Goal: Task Accomplishment & Management: Use online tool/utility

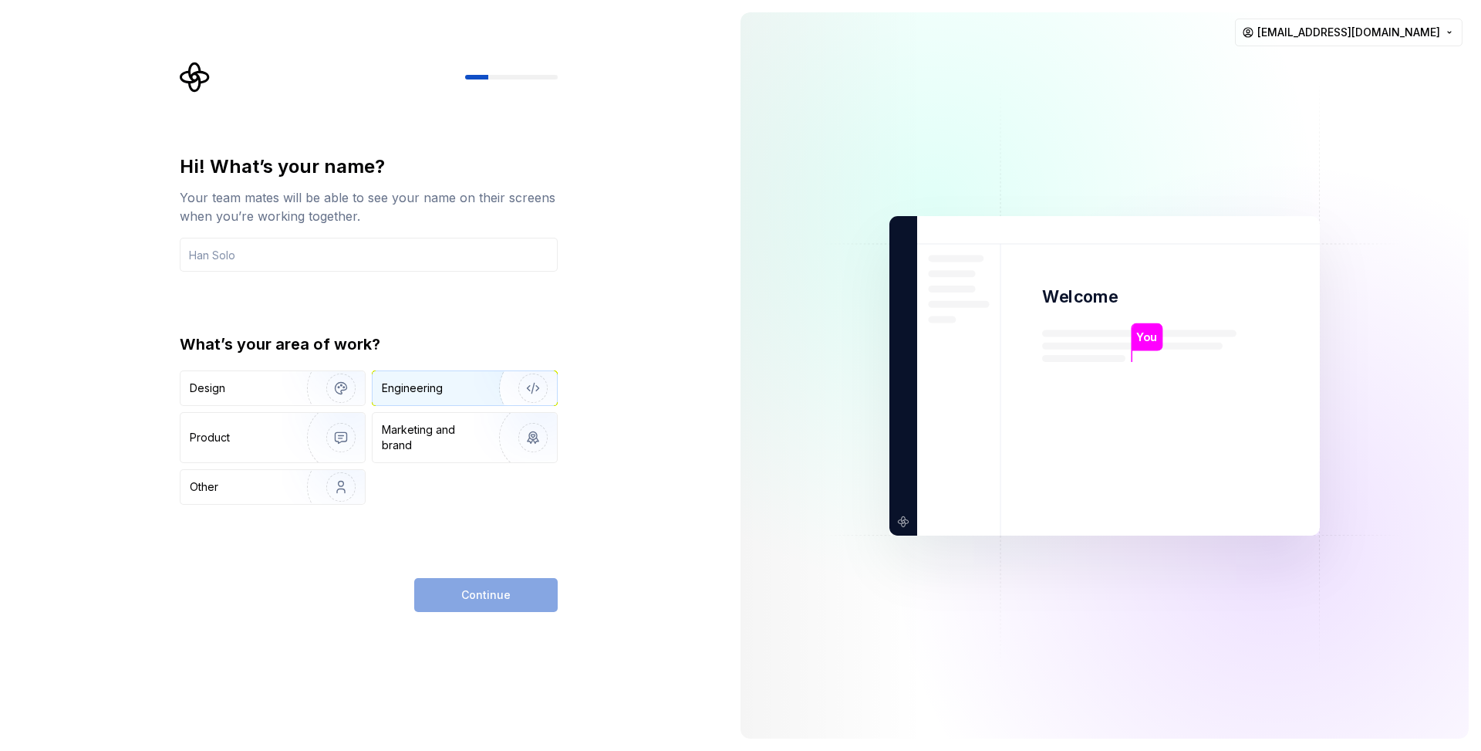
click at [416, 398] on div "Engineering" at bounding box center [465, 388] width 184 height 34
click at [494, 599] on div "Continue" at bounding box center [486, 595] width 144 height 34
click at [411, 249] on input "text" at bounding box center [369, 255] width 378 height 34
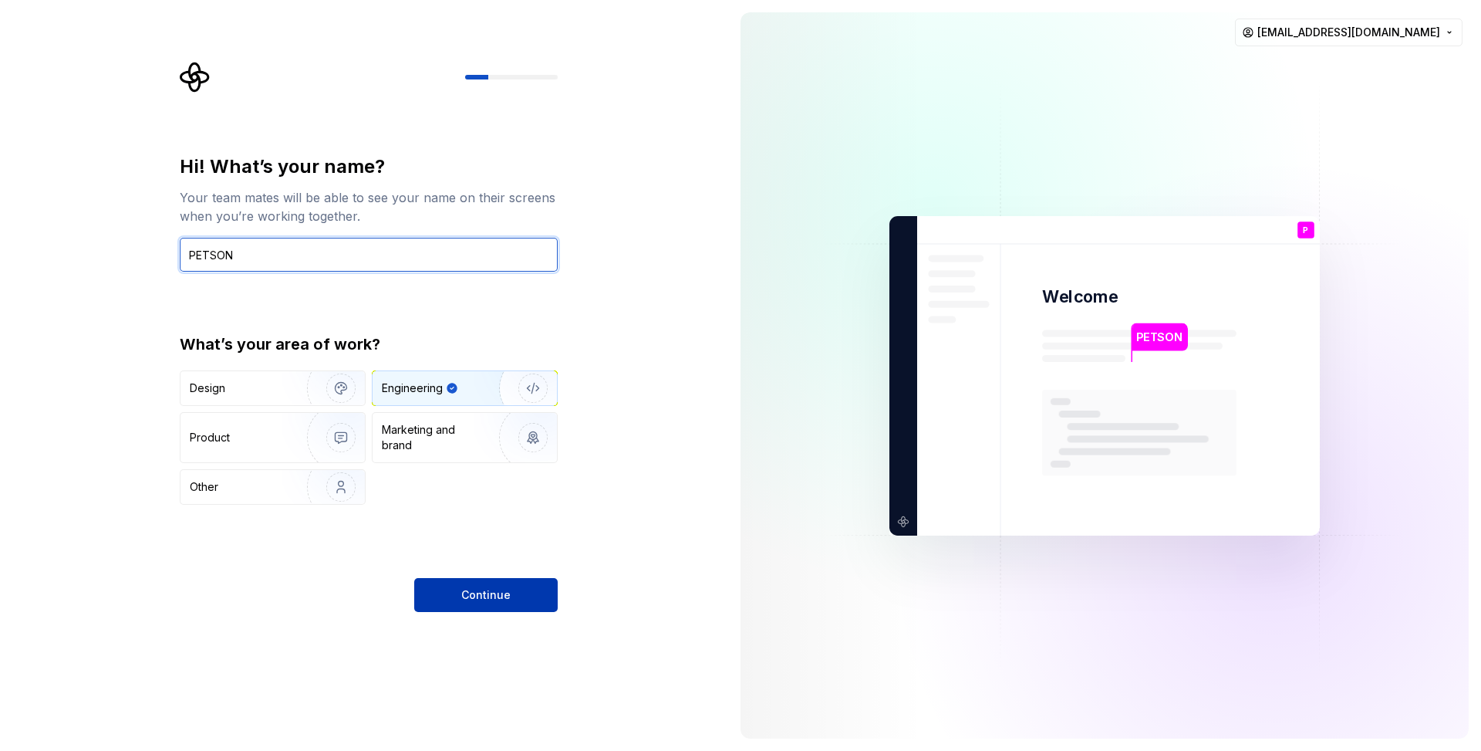
type input "PETSON"
click at [506, 597] on span "Continue" at bounding box center [485, 594] width 49 height 15
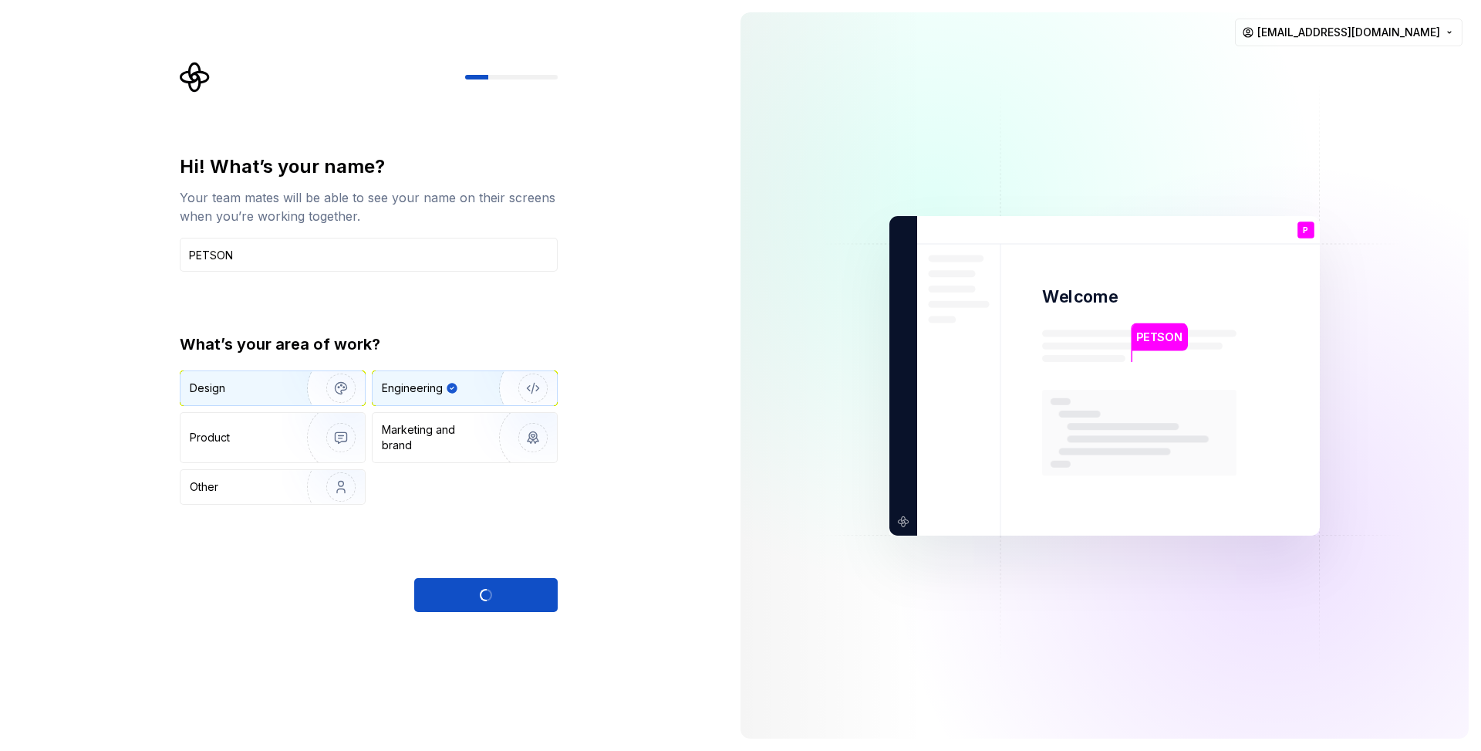
click at [265, 388] on div "Design" at bounding box center [238, 387] width 97 height 15
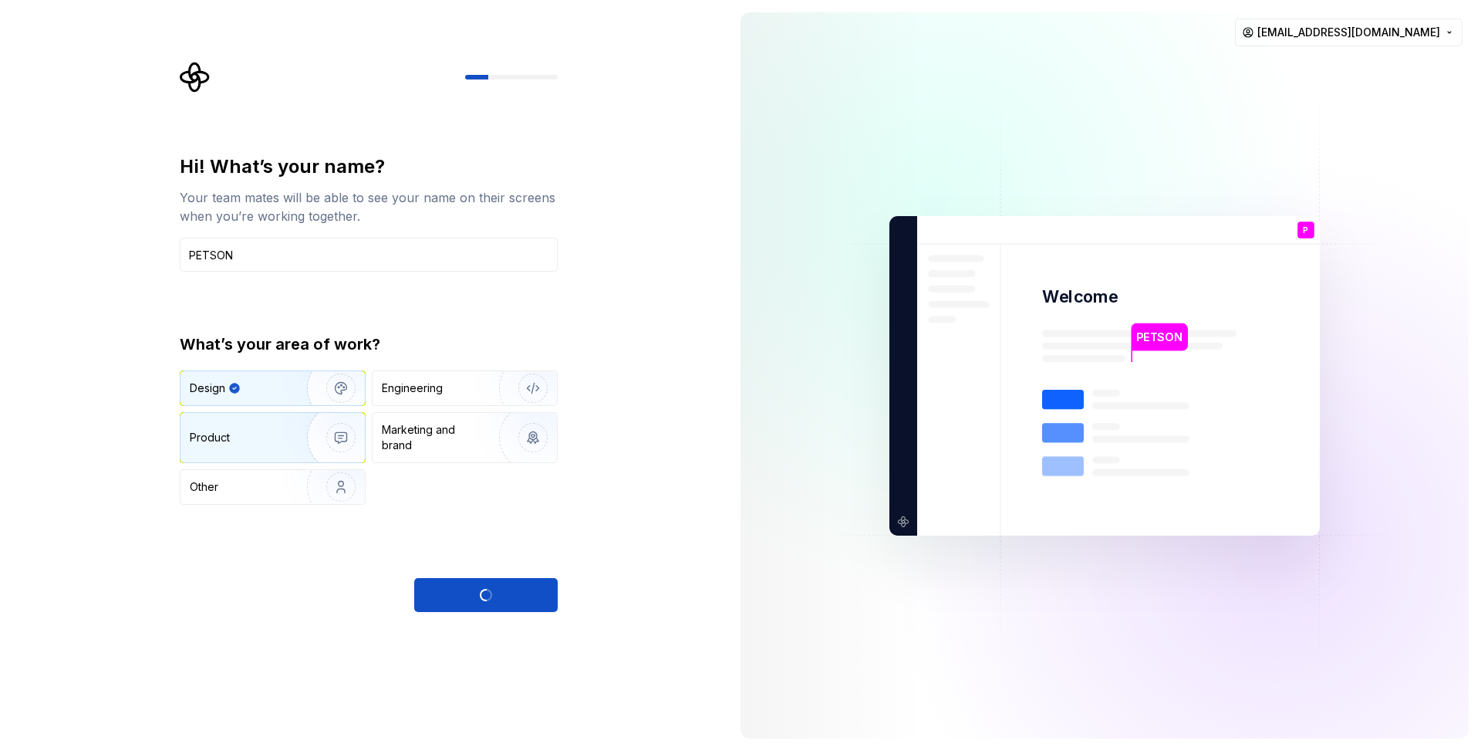
click at [299, 434] on img "button" at bounding box center [331, 437] width 99 height 103
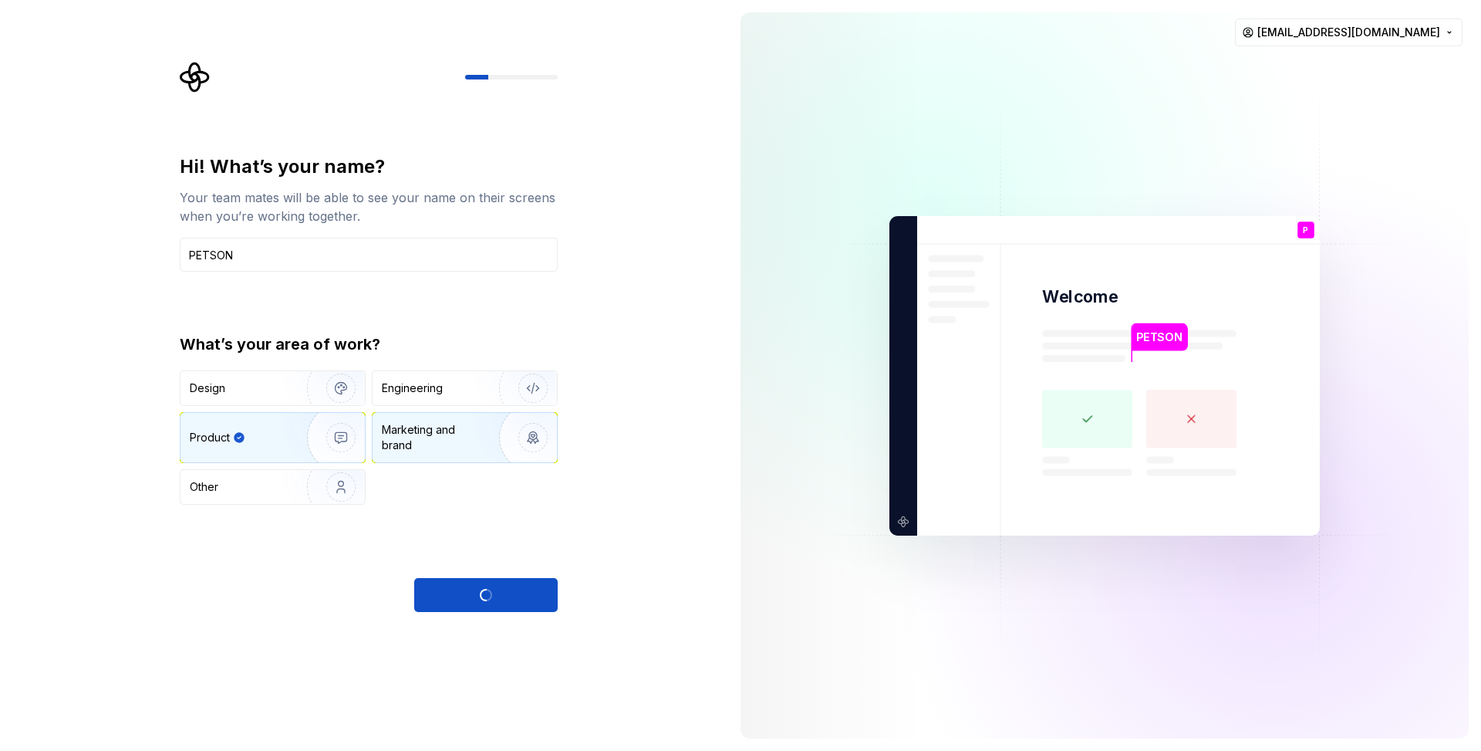
click at [441, 439] on div "Marketing and brand" at bounding box center [434, 437] width 104 height 31
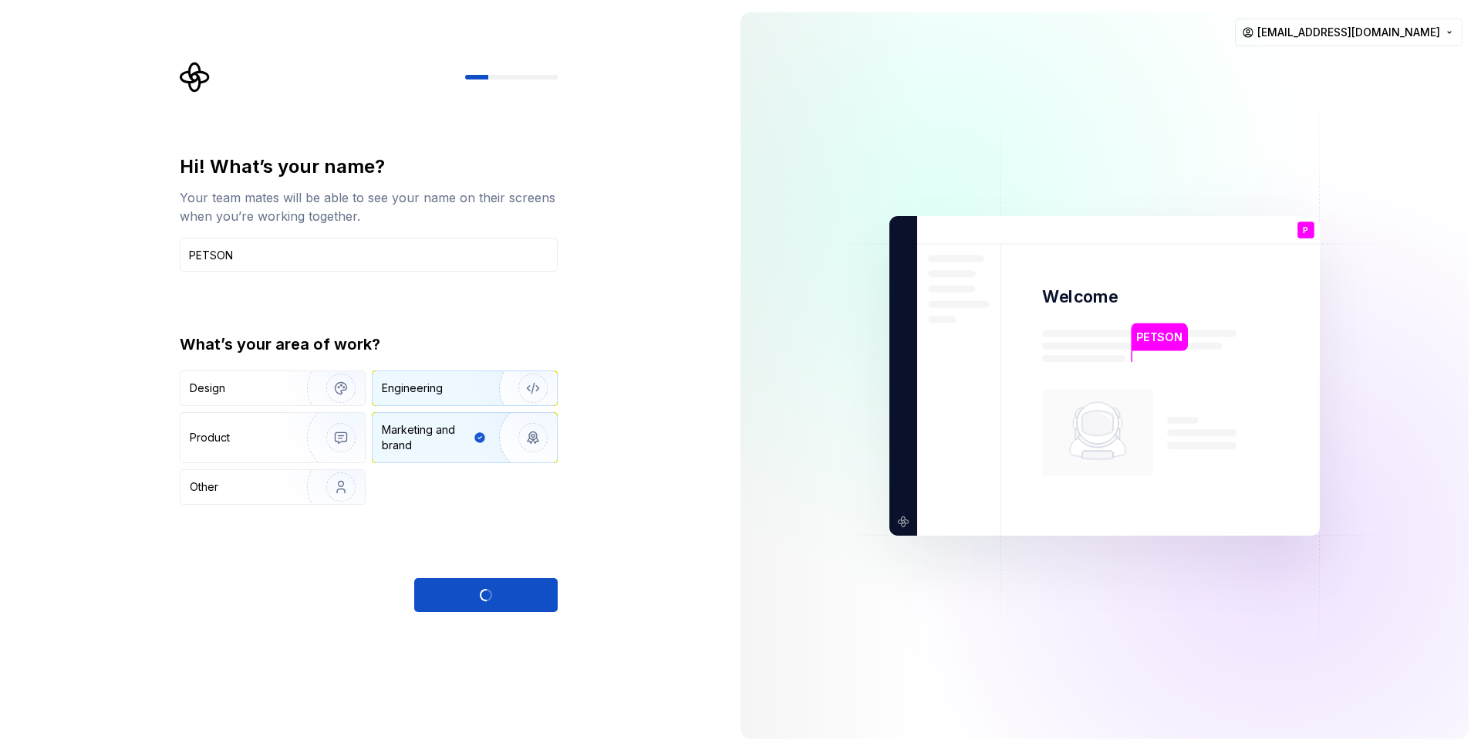
click at [424, 392] on div "Engineering" at bounding box center [412, 387] width 61 height 15
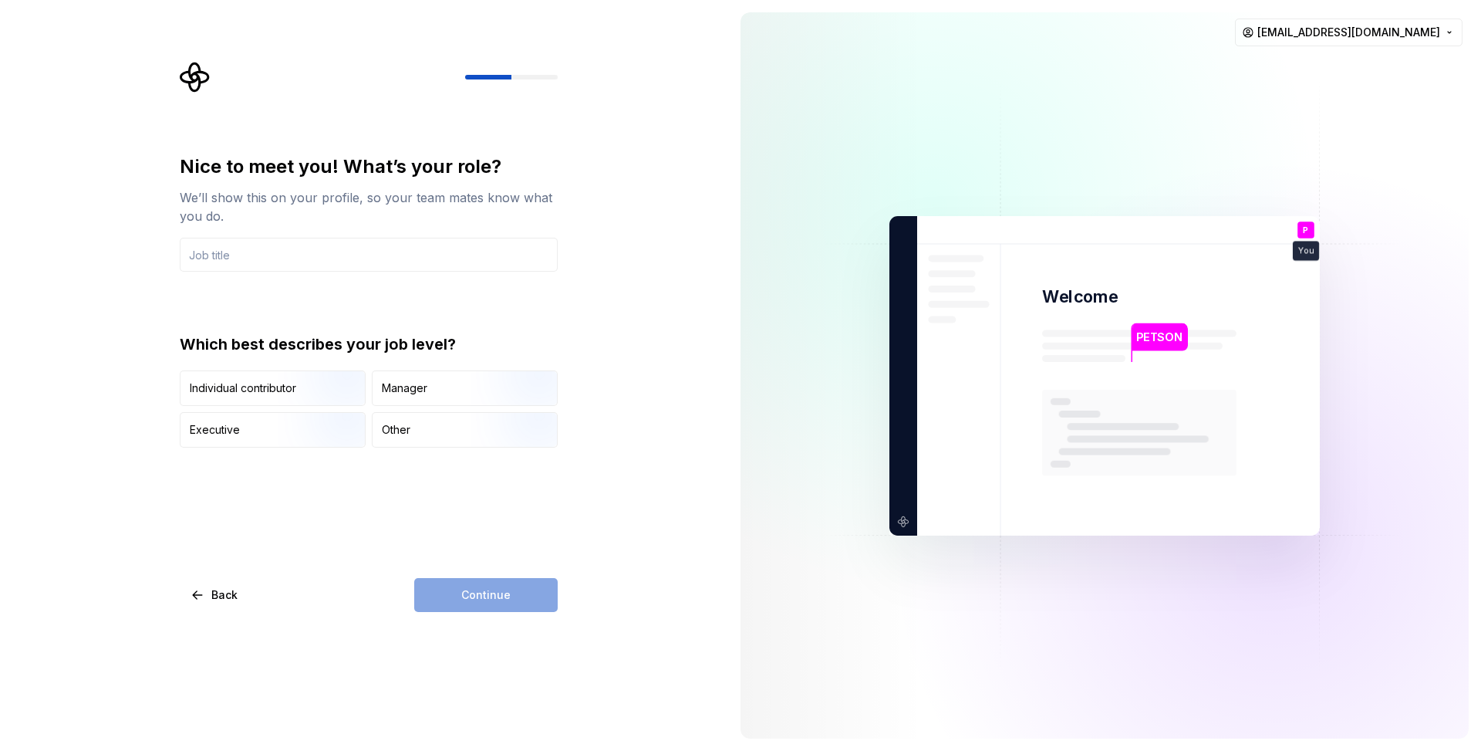
click at [508, 573] on div "Nice to meet you! What’s your role? We’ll show this on your profile, so your te…" at bounding box center [369, 383] width 378 height 458
click at [333, 387] on img "button" at bounding box center [328, 407] width 99 height 103
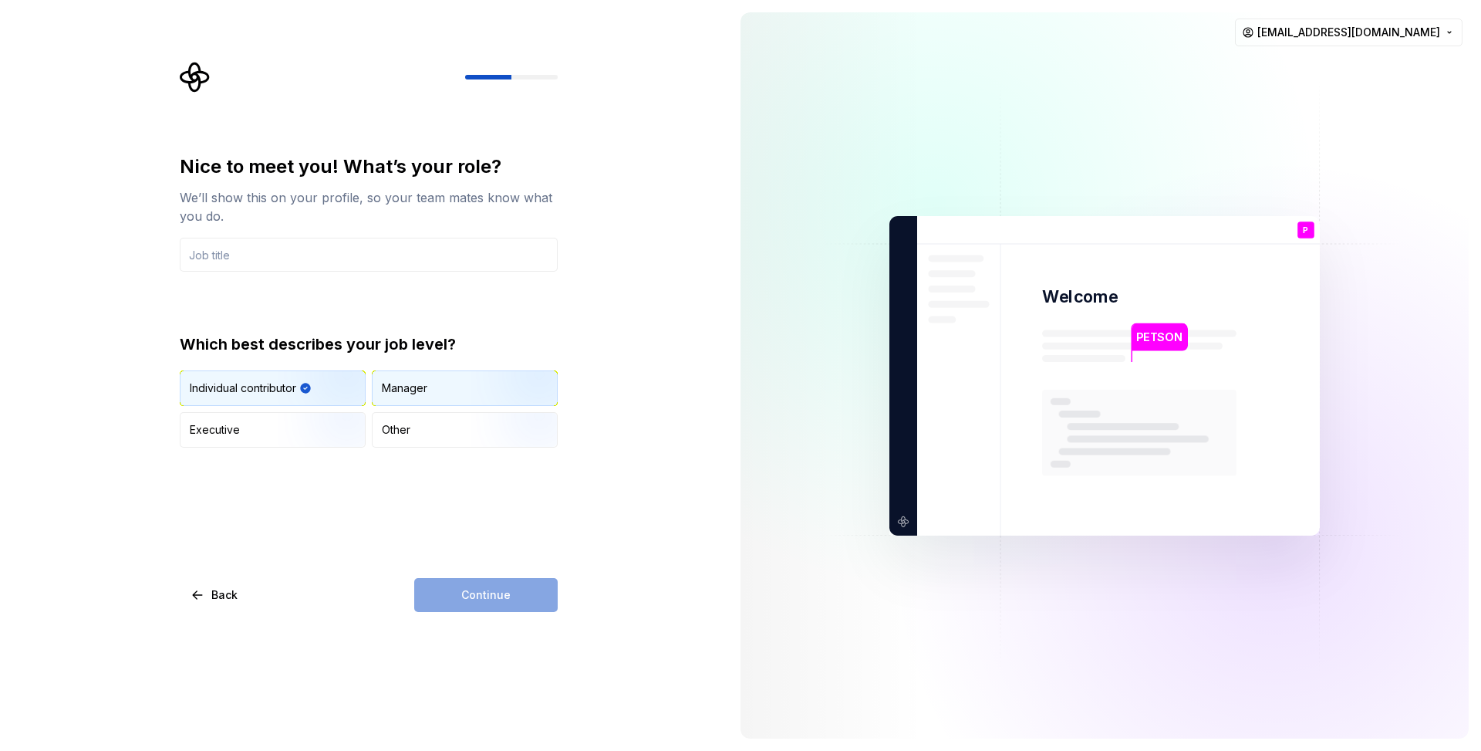
click at [439, 391] on div "Manager" at bounding box center [465, 388] width 184 height 34
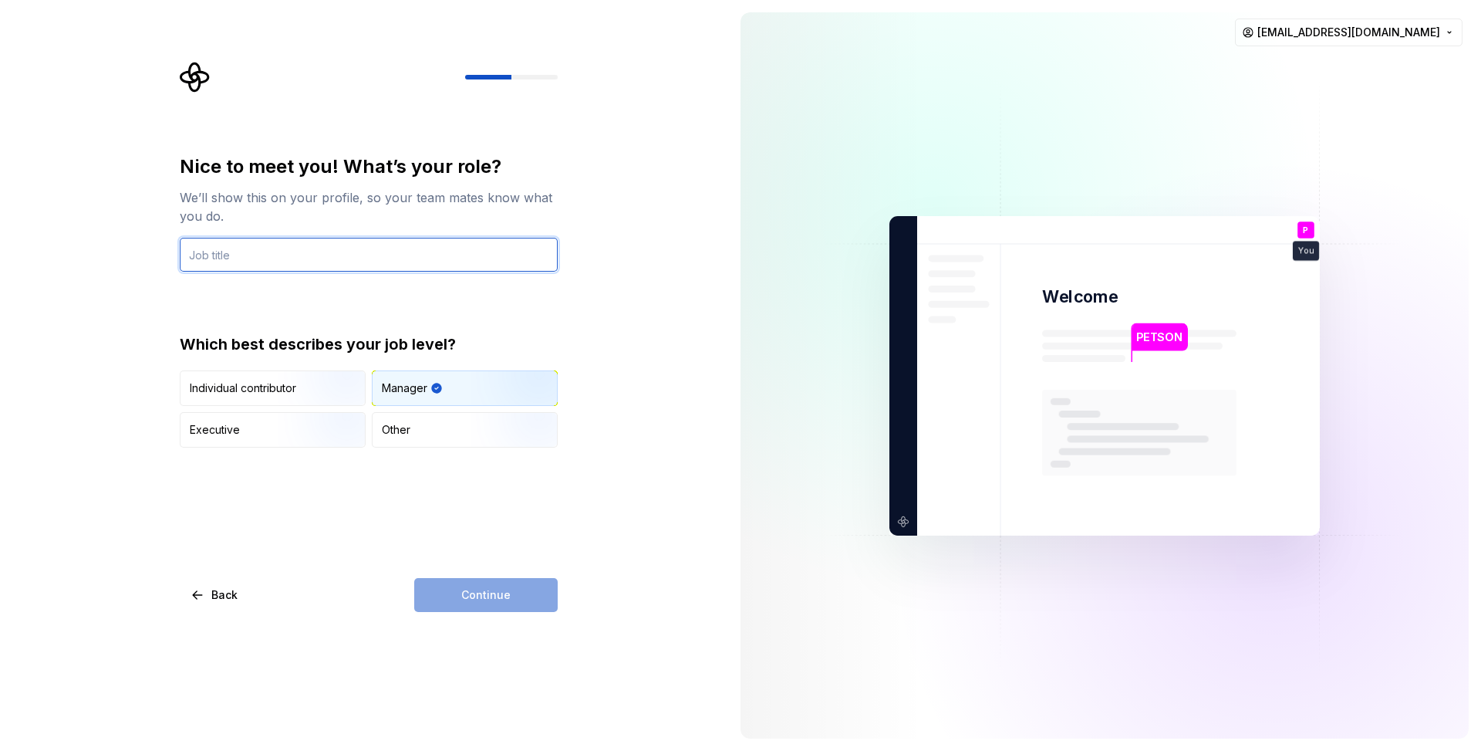
click at [383, 260] on input "text" at bounding box center [369, 255] width 378 height 34
type input "SOFTWARE ENGINEERING"
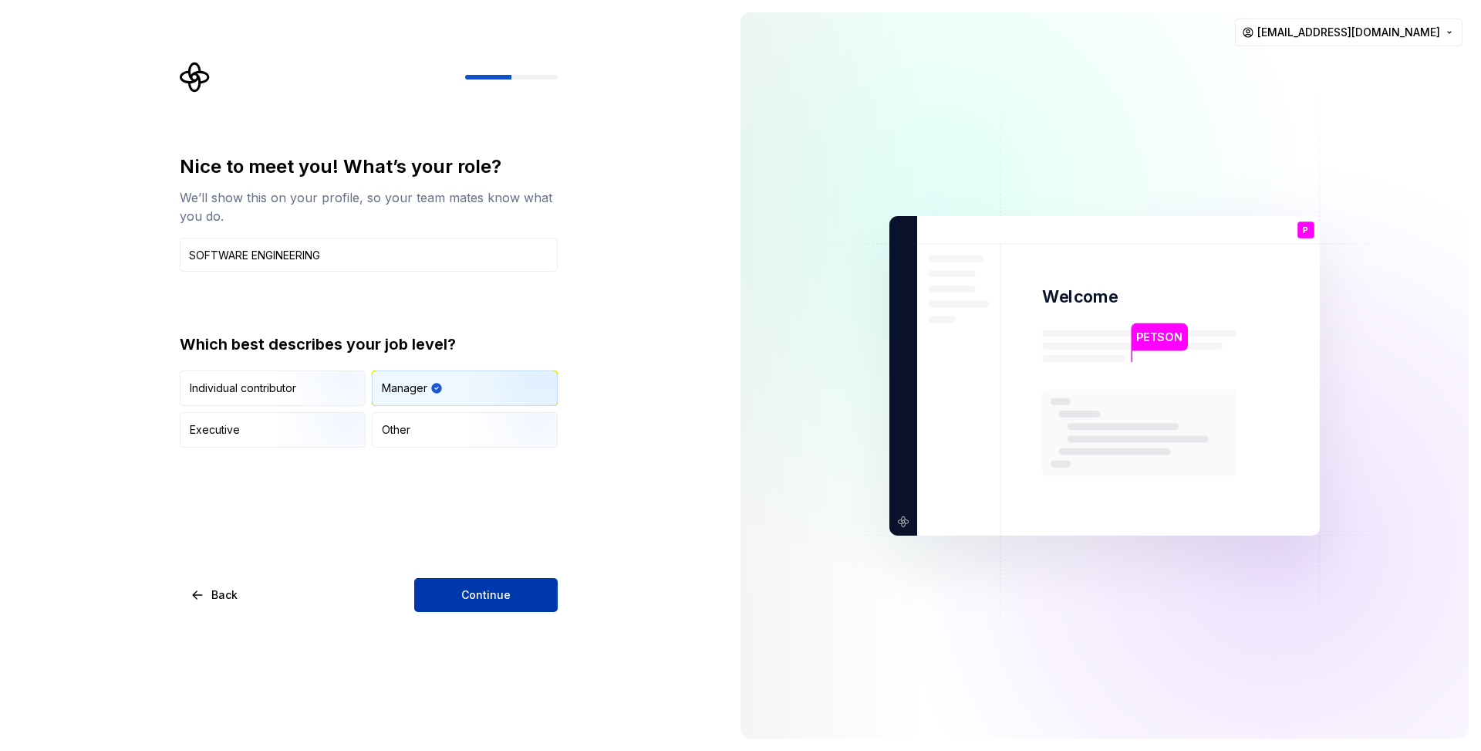
click at [464, 581] on button "Continue" at bounding box center [486, 595] width 144 height 34
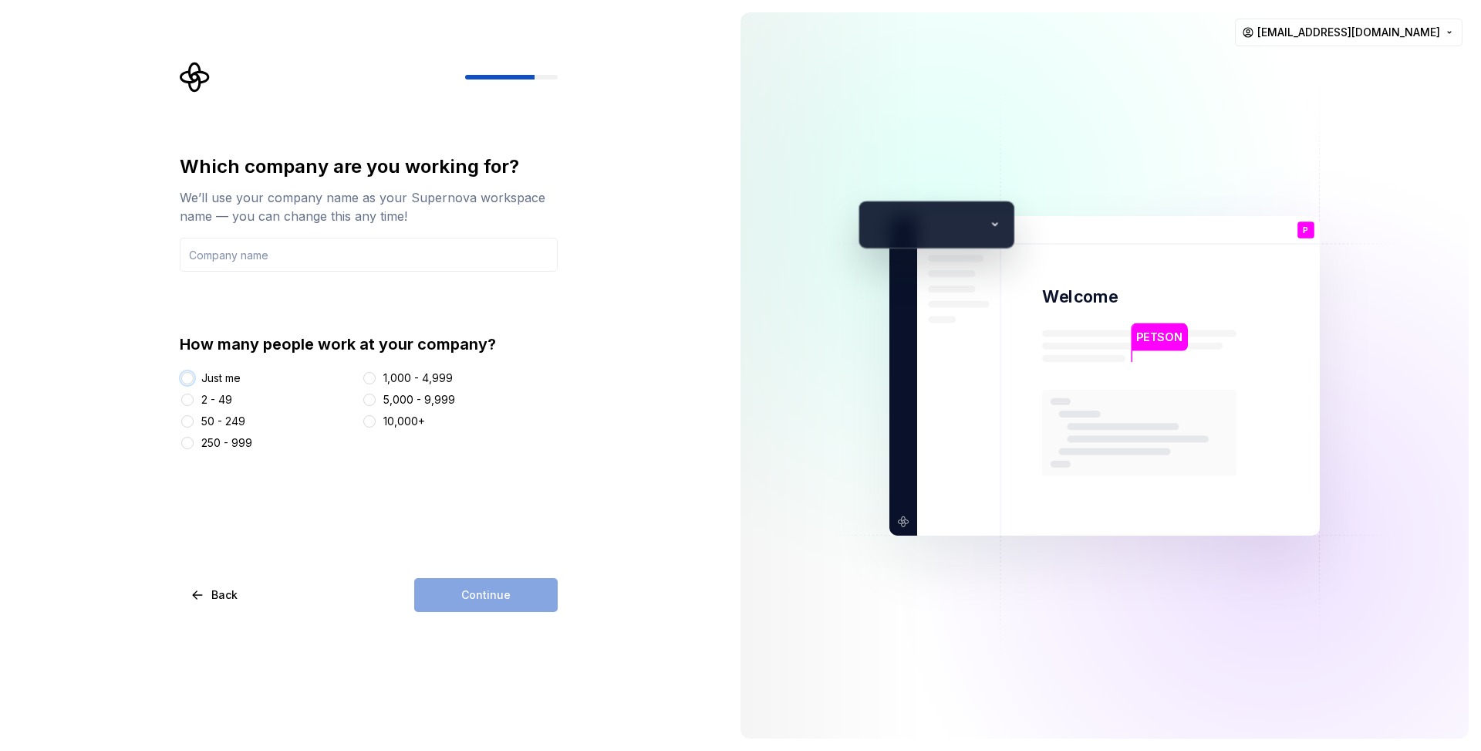
click at [184, 377] on button "Just me" at bounding box center [187, 378] width 12 height 12
click at [420, 264] on input "text" at bounding box center [369, 255] width 378 height 34
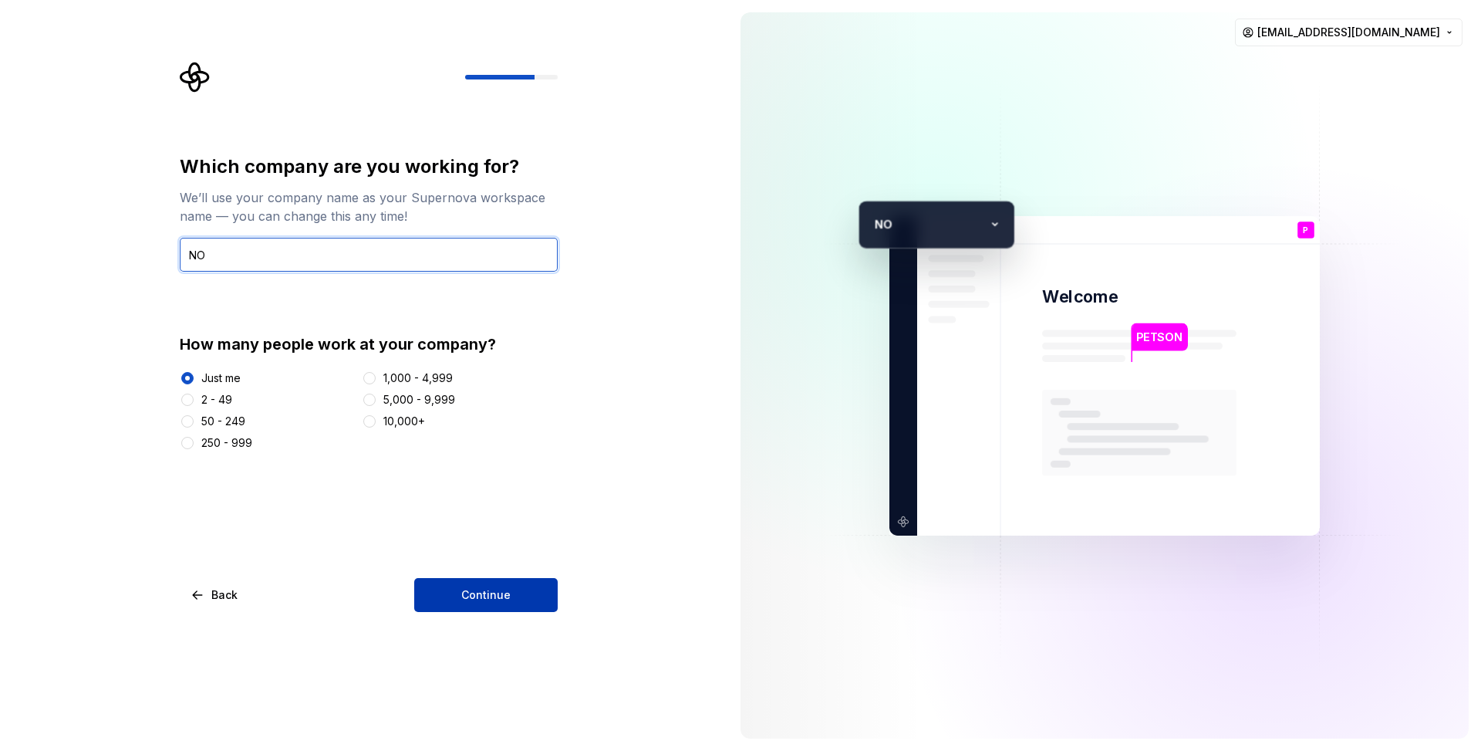
type input "NO"
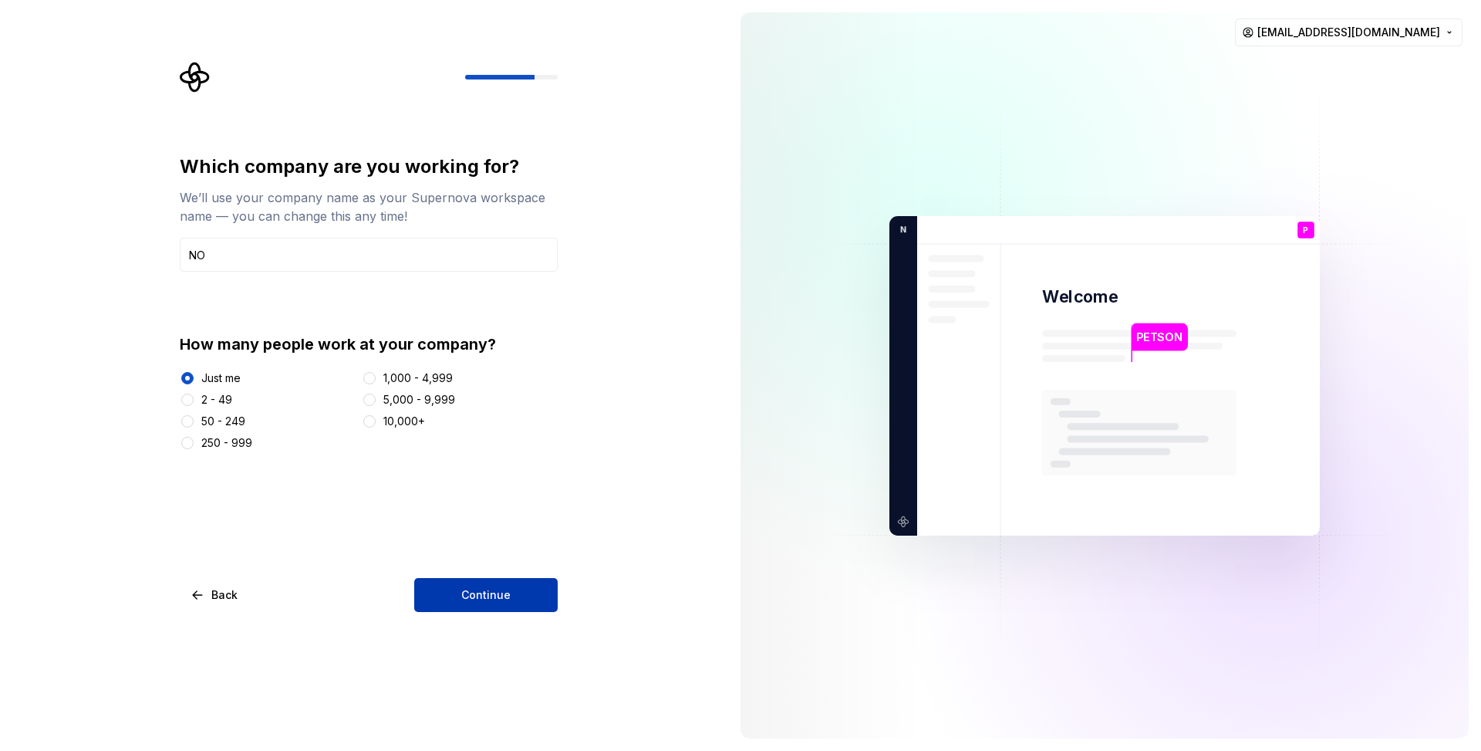
click at [475, 582] on button "Continue" at bounding box center [486, 595] width 144 height 34
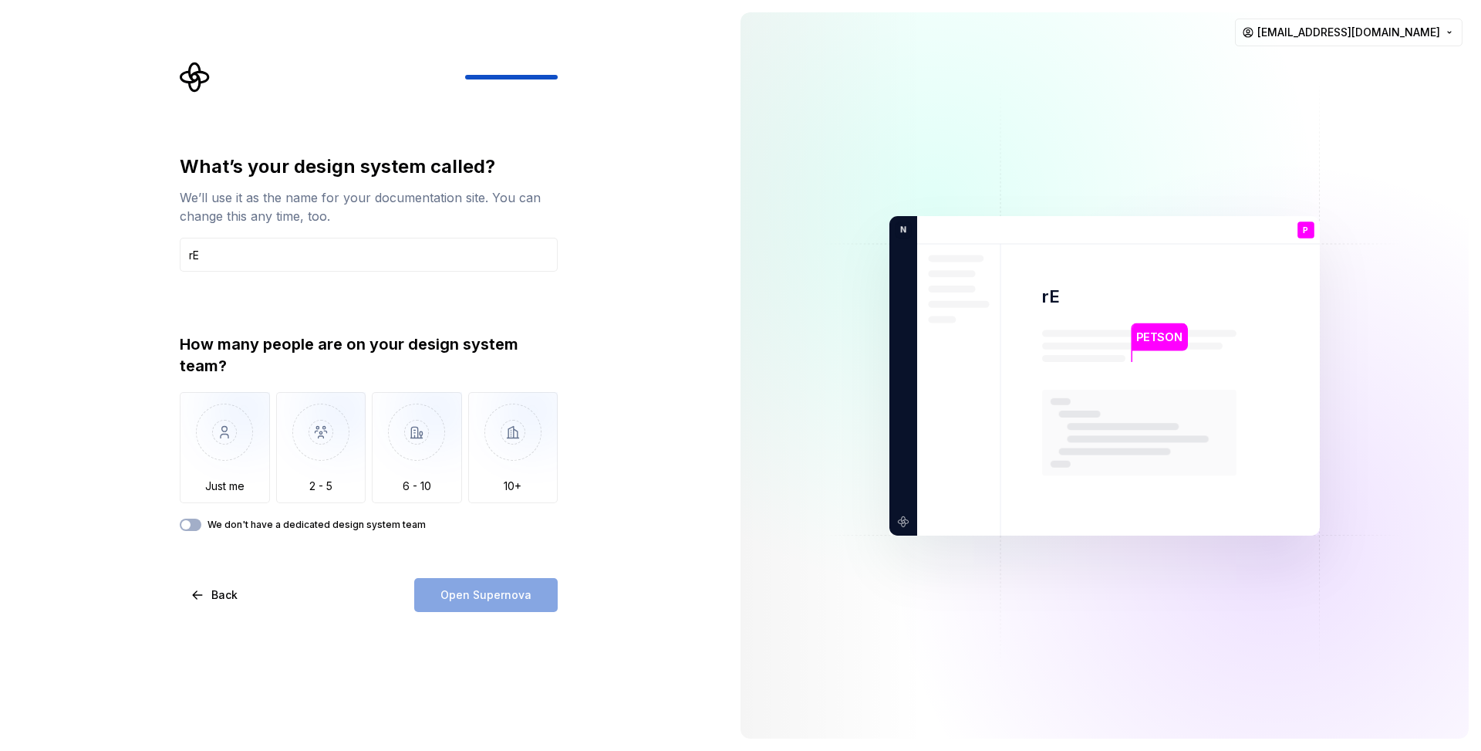
type input "r"
type input "Real Estate"
click at [234, 452] on img "button" at bounding box center [225, 443] width 90 height 103
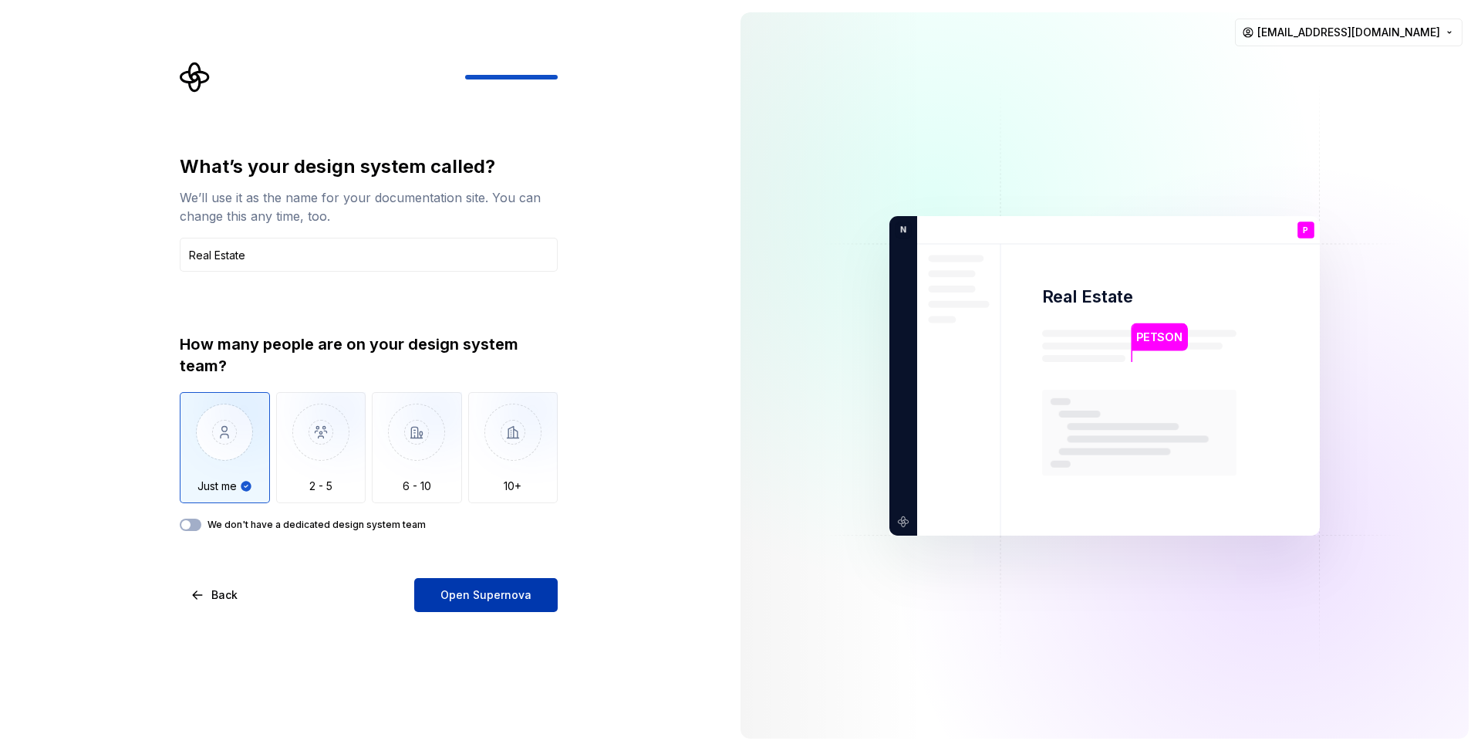
click at [485, 596] on span "Open Supernova" at bounding box center [486, 594] width 91 height 15
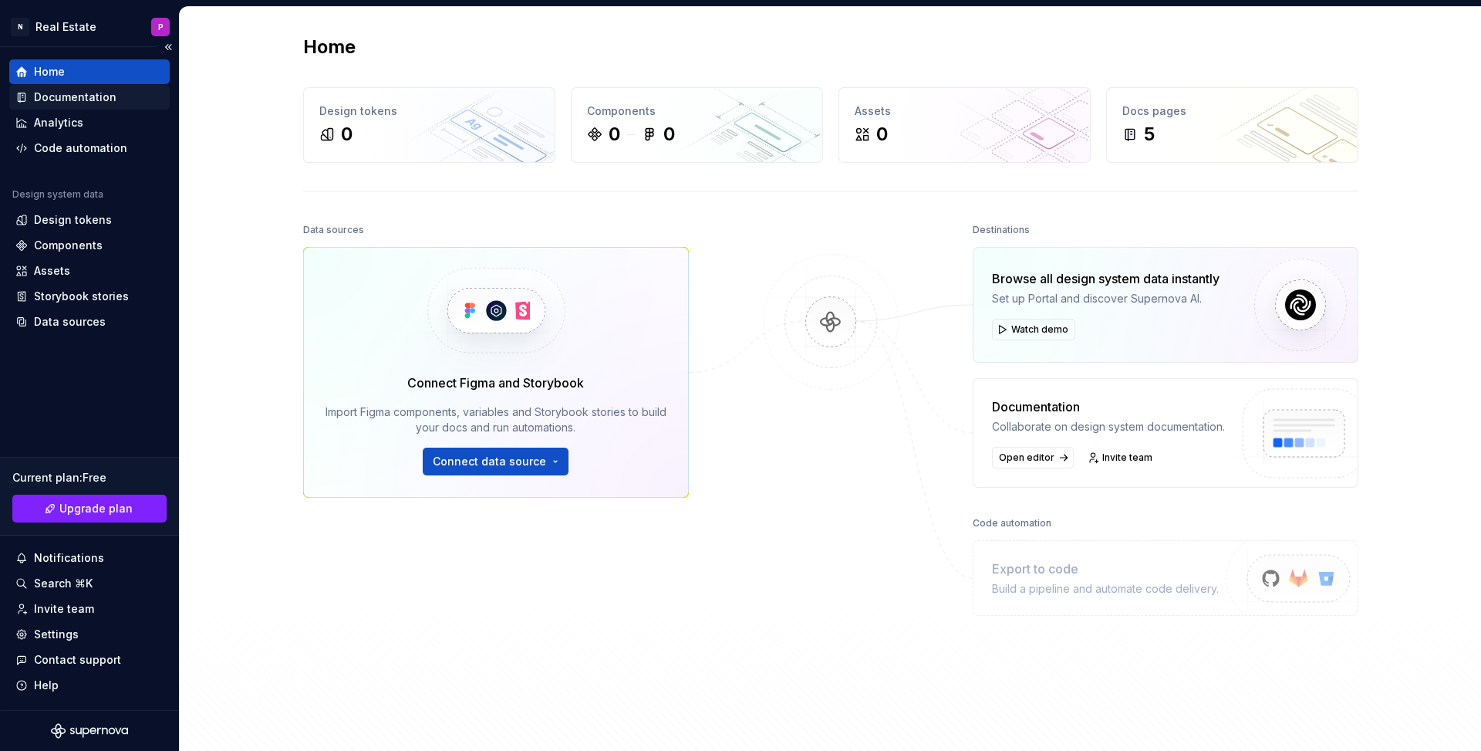
click at [91, 97] on div "Documentation" at bounding box center [75, 97] width 83 height 15
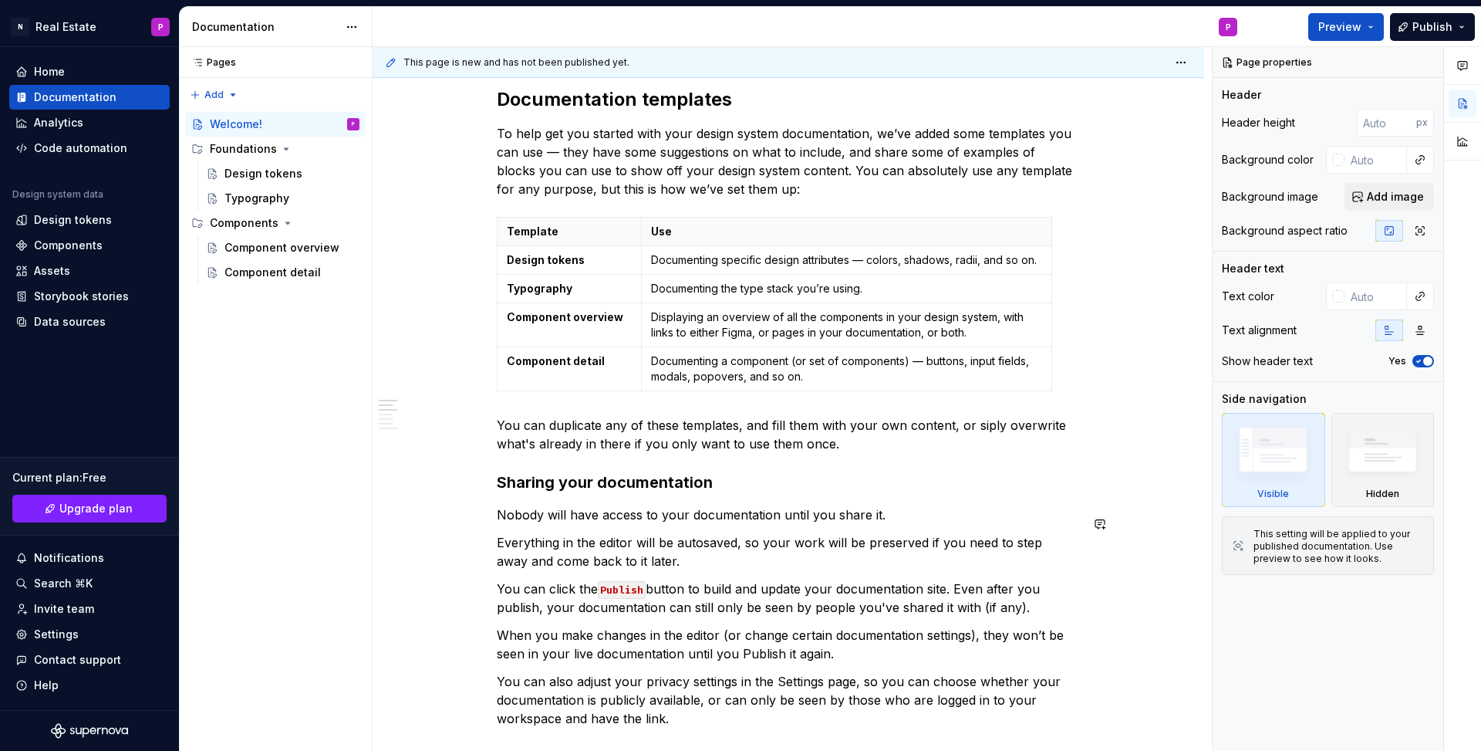
scroll to position [217, 0]
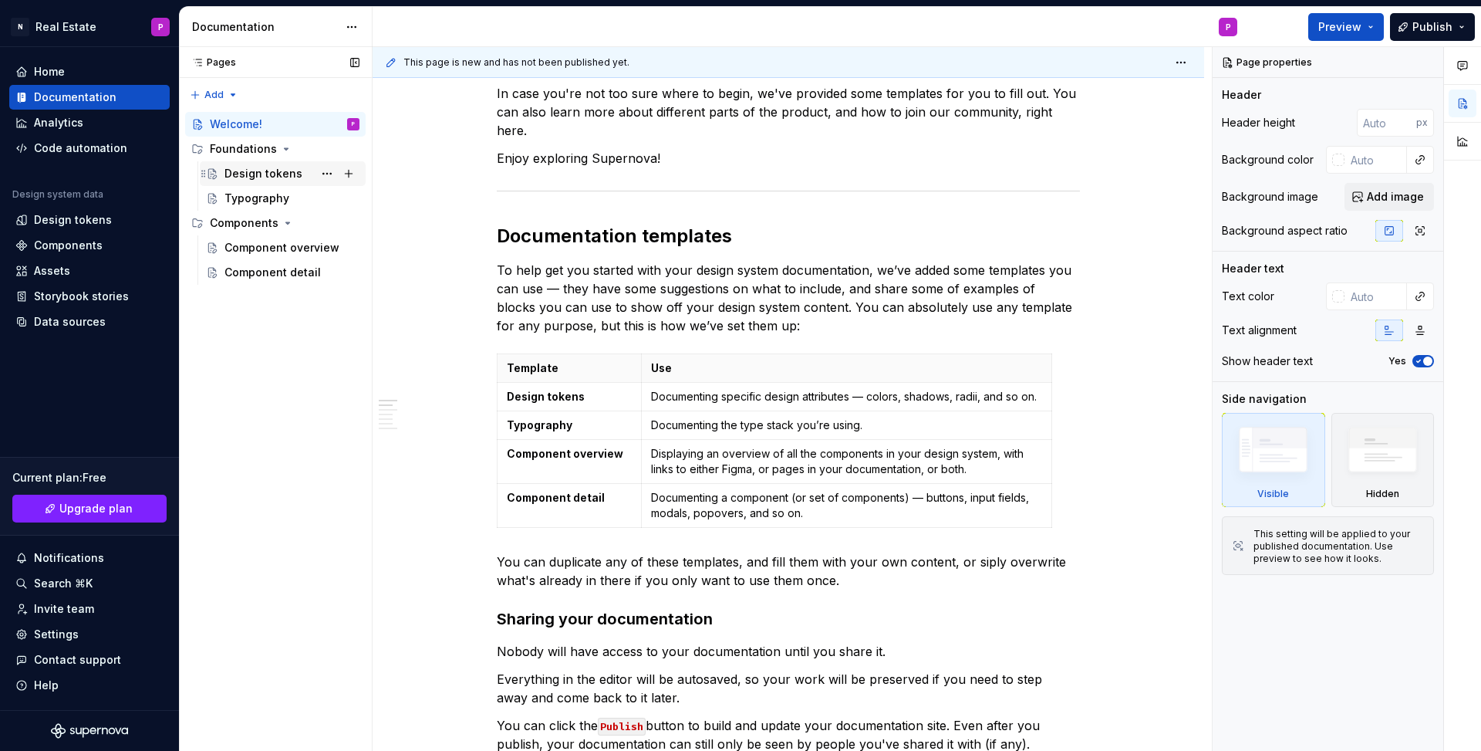
click at [286, 170] on div "Design tokens" at bounding box center [264, 173] width 78 height 15
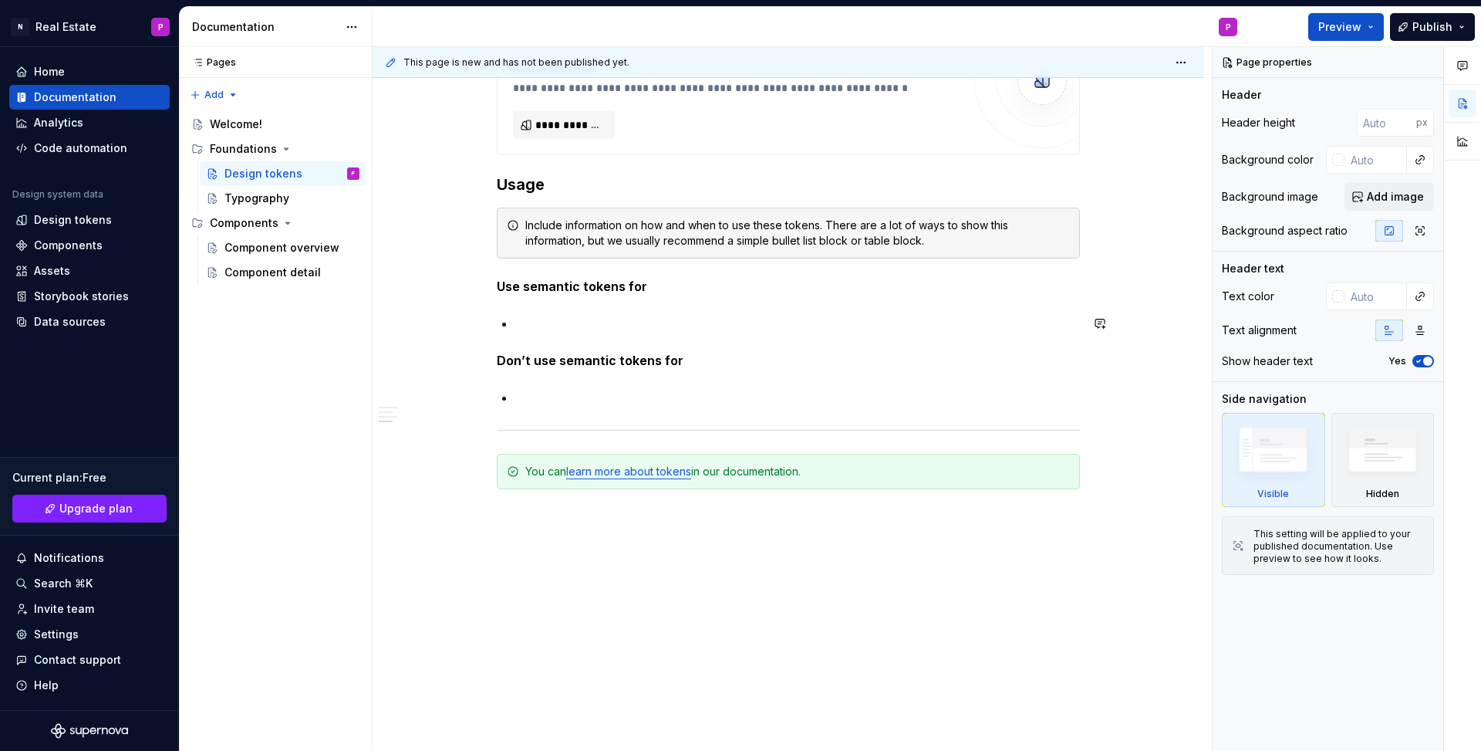
scroll to position [1197, 0]
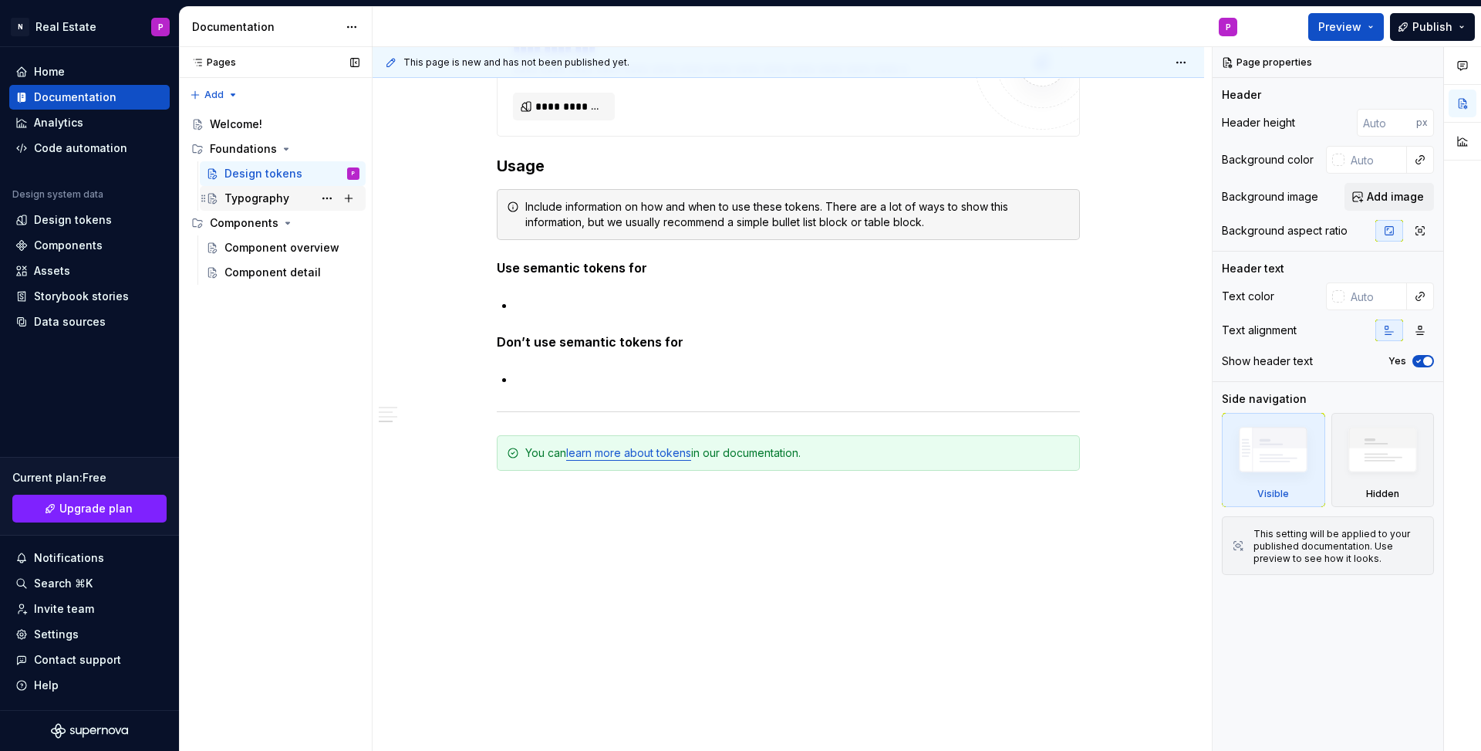
click at [260, 198] on div "Typography" at bounding box center [257, 198] width 65 height 15
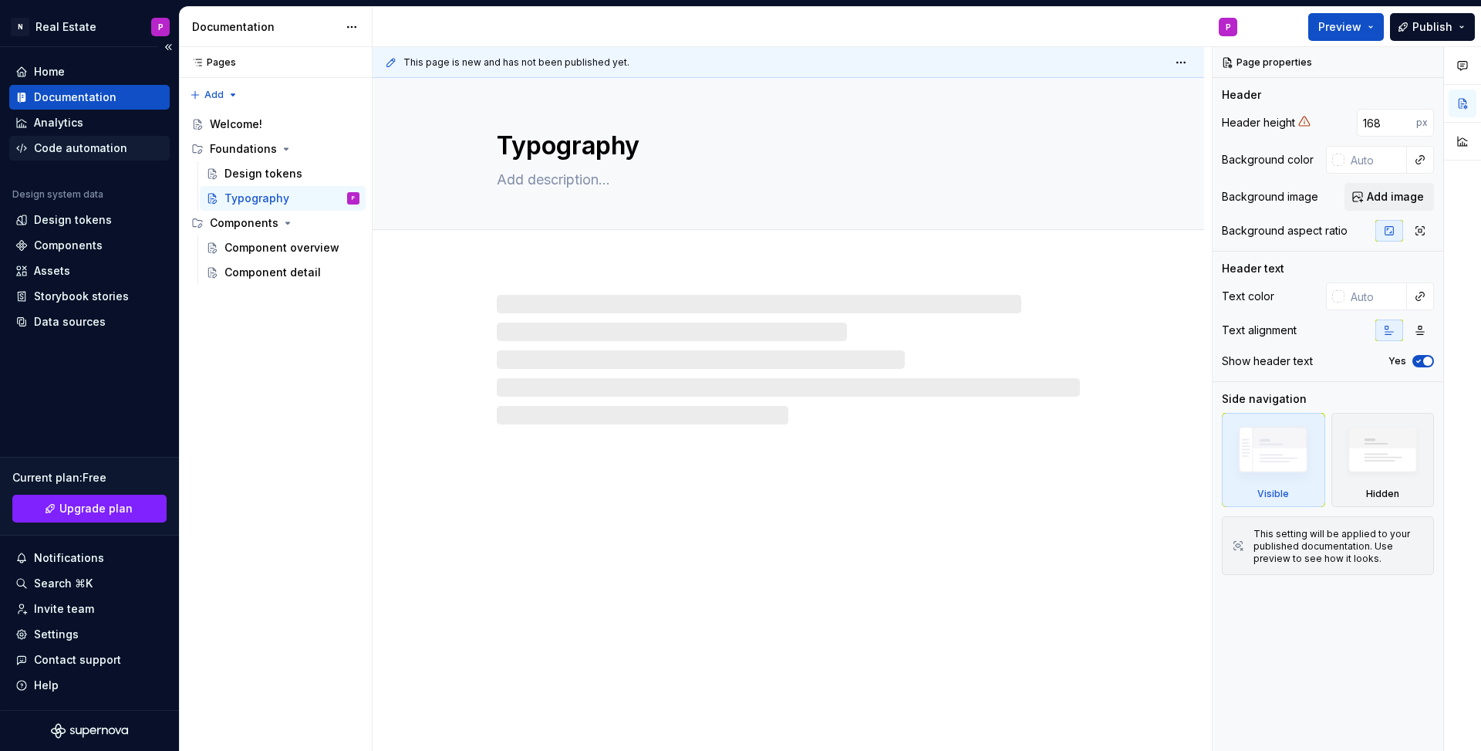
click at [81, 150] on div "Code automation" at bounding box center [80, 147] width 93 height 15
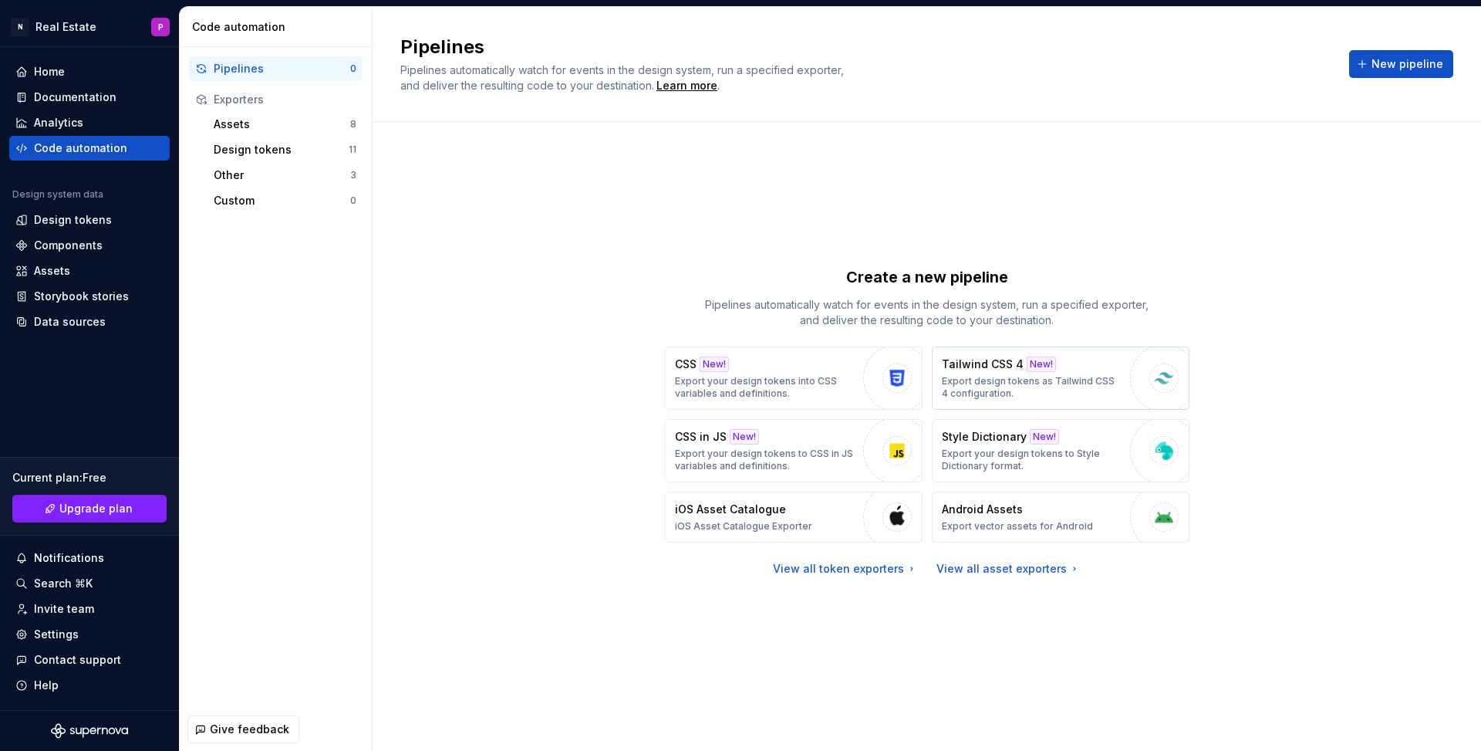
click at [957, 395] on p "Export design tokens as Tailwind CSS 4 configuration." at bounding box center [1032, 387] width 181 height 25
click at [1400, 47] on div "Pipelines Pipelines automatically watch for events in the design system, run a …" at bounding box center [926, 64] width 1053 height 59
click at [1393, 71] on span "New pipeline" at bounding box center [1408, 63] width 72 height 15
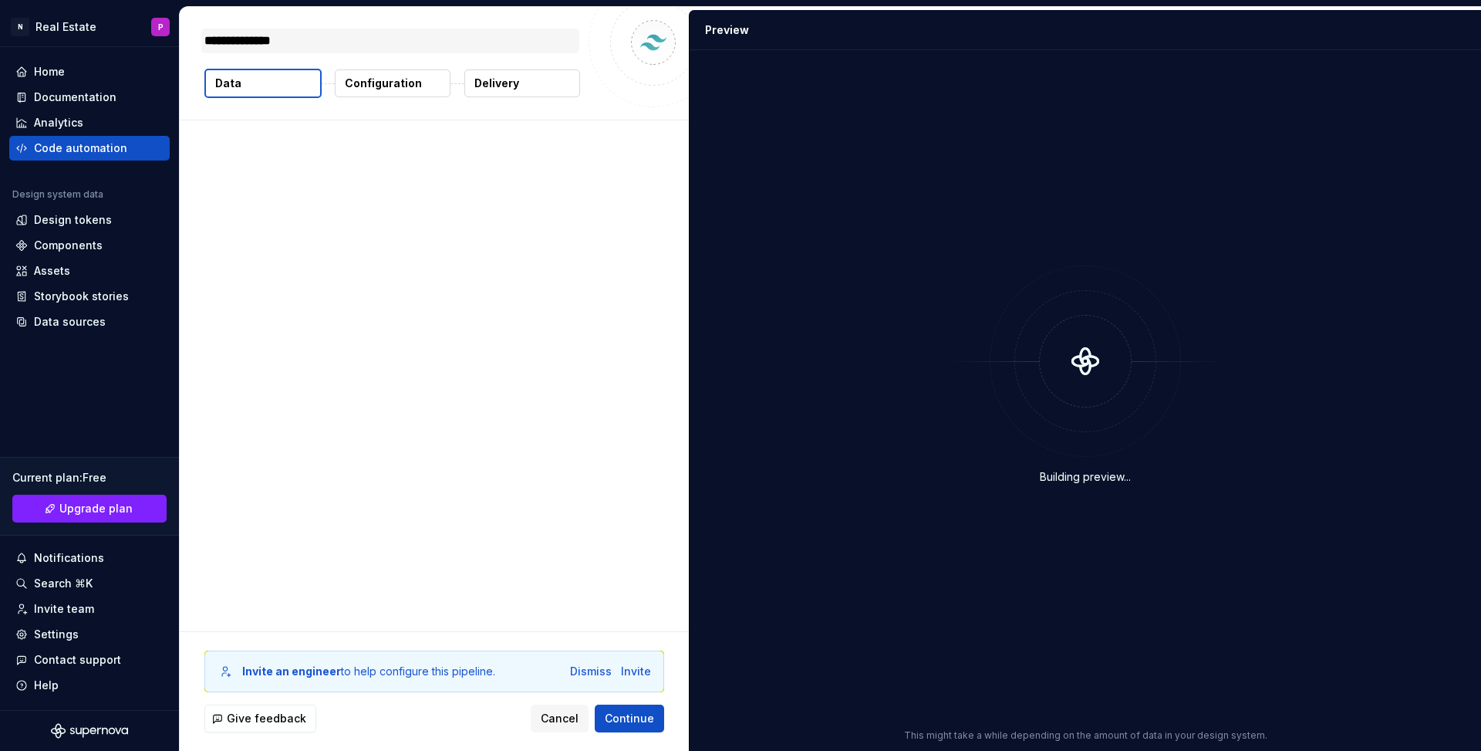
type textarea "*"
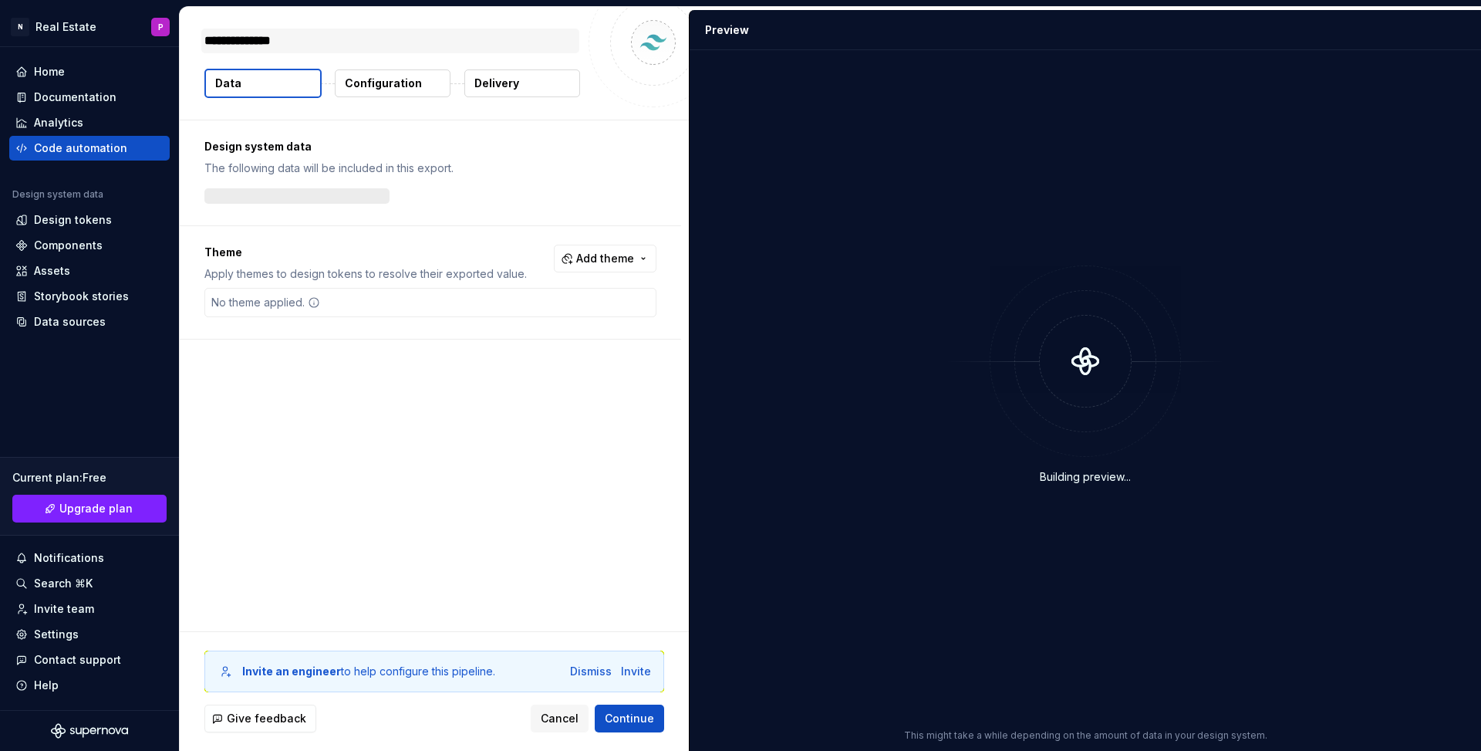
click at [466, 33] on textarea "**********" at bounding box center [390, 41] width 378 height 25
click at [442, 266] on p "Apply themes to design tokens to resolve their exported value." at bounding box center [365, 273] width 323 height 15
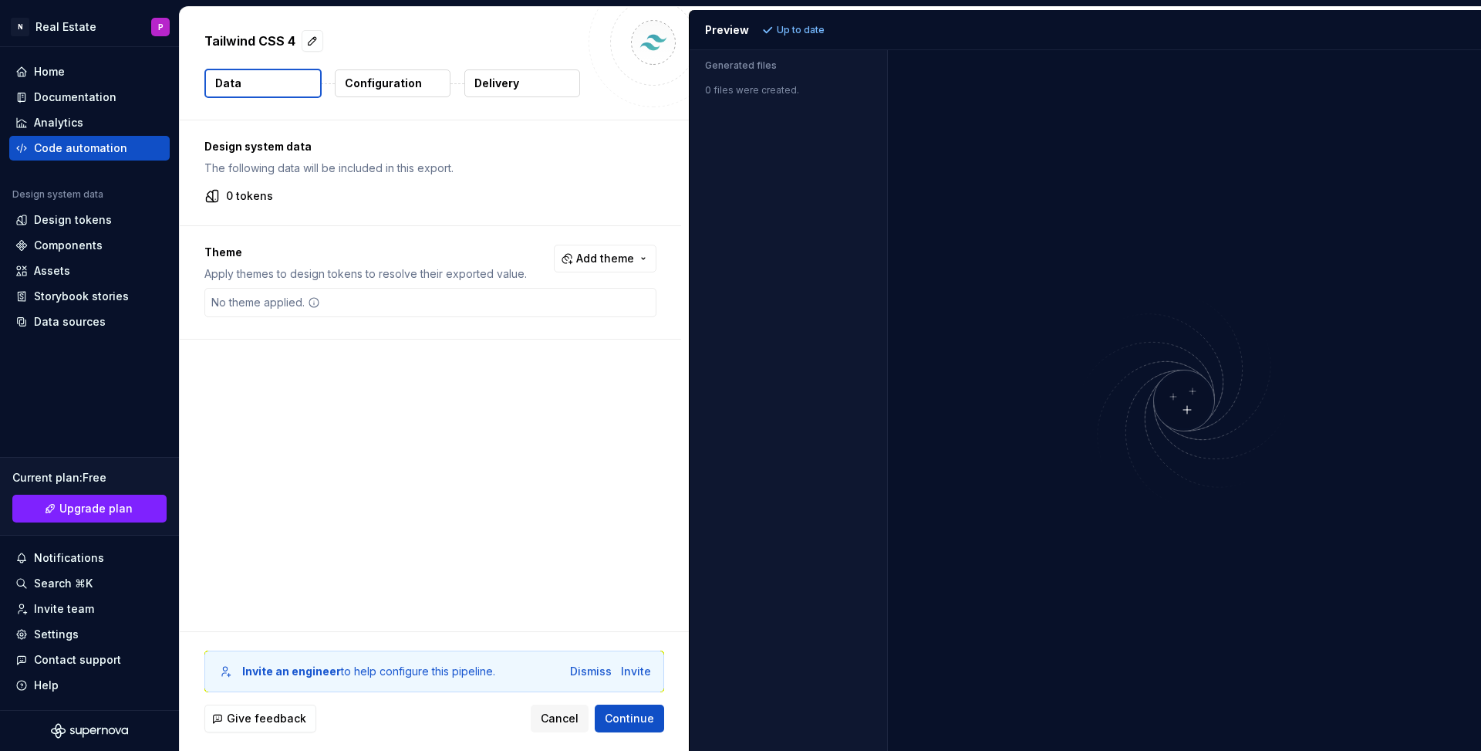
click at [774, 90] on div "0 files were created." at bounding box center [789, 86] width 198 height 22
click at [614, 251] on span "Add theme" at bounding box center [605, 258] width 58 height 15
click at [504, 318] on div "Dark" at bounding box center [512, 319] width 25 height 15
click at [400, 297] on html "N Real Estate P Home Documentation Analytics Code automation Design system data…" at bounding box center [740, 375] width 1481 height 751
click at [634, 720] on span "Continue" at bounding box center [629, 718] width 49 height 15
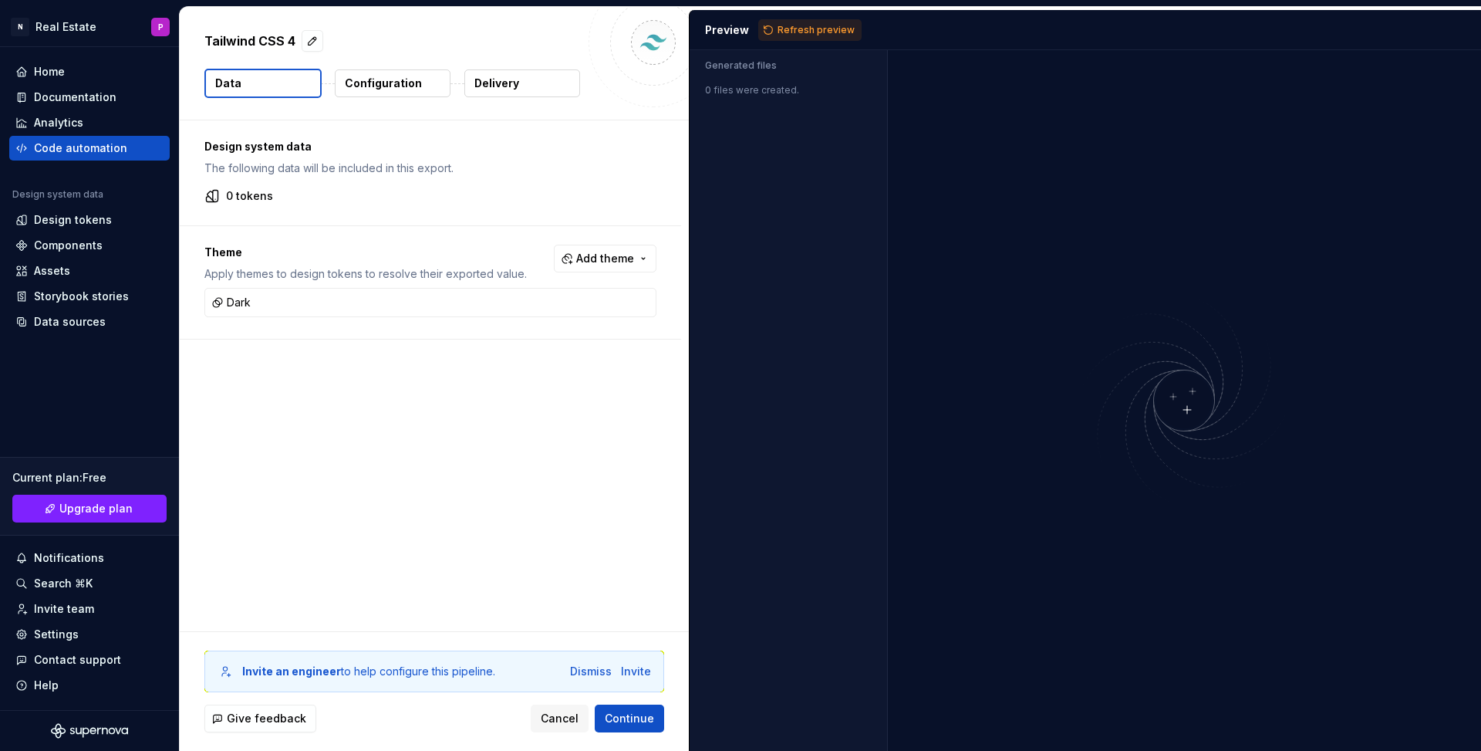
click at [426, 93] on button "Configuration" at bounding box center [393, 83] width 116 height 28
click at [94, 218] on div "Design tokens" at bounding box center [73, 219] width 78 height 15
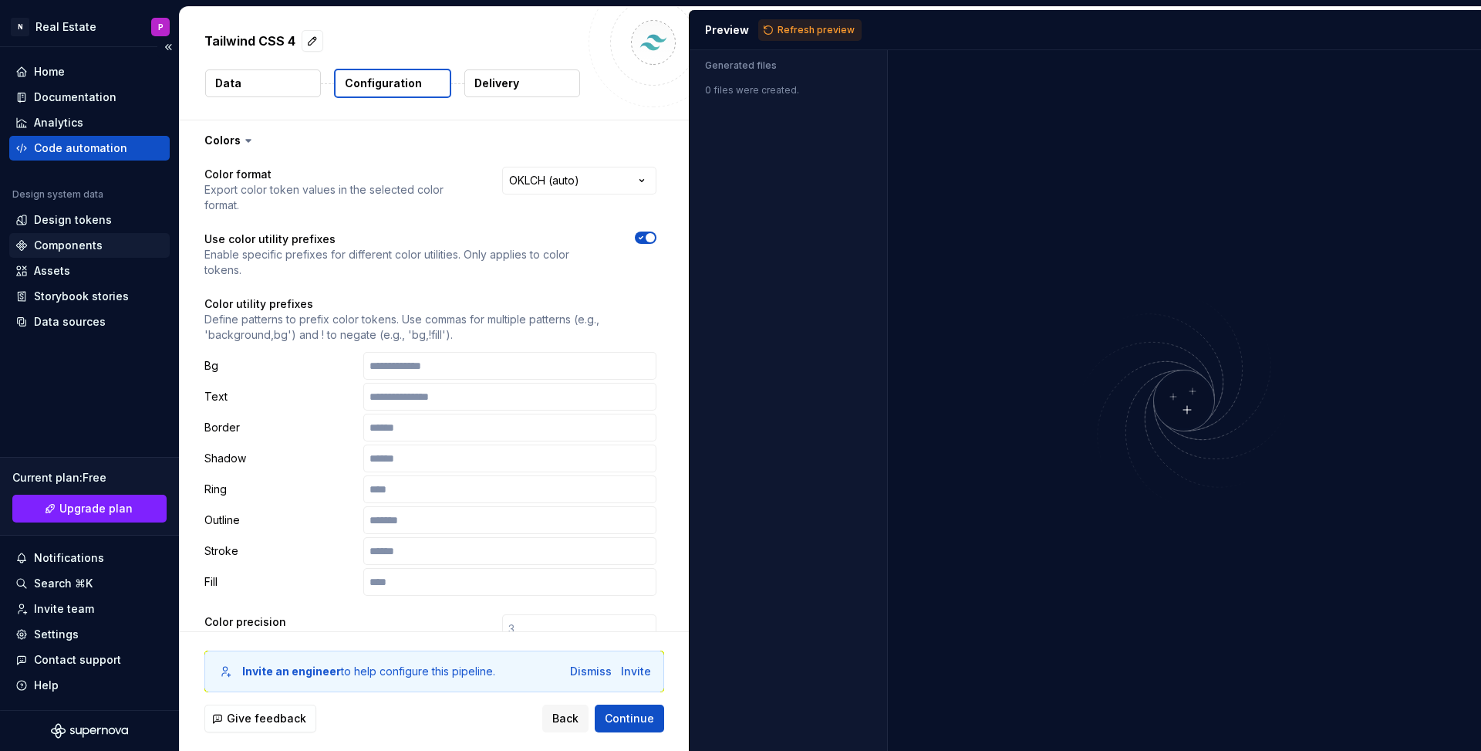
click at [80, 245] on div "Components" at bounding box center [68, 245] width 69 height 15
